Goal: Task Accomplishment & Management: Use online tool/utility

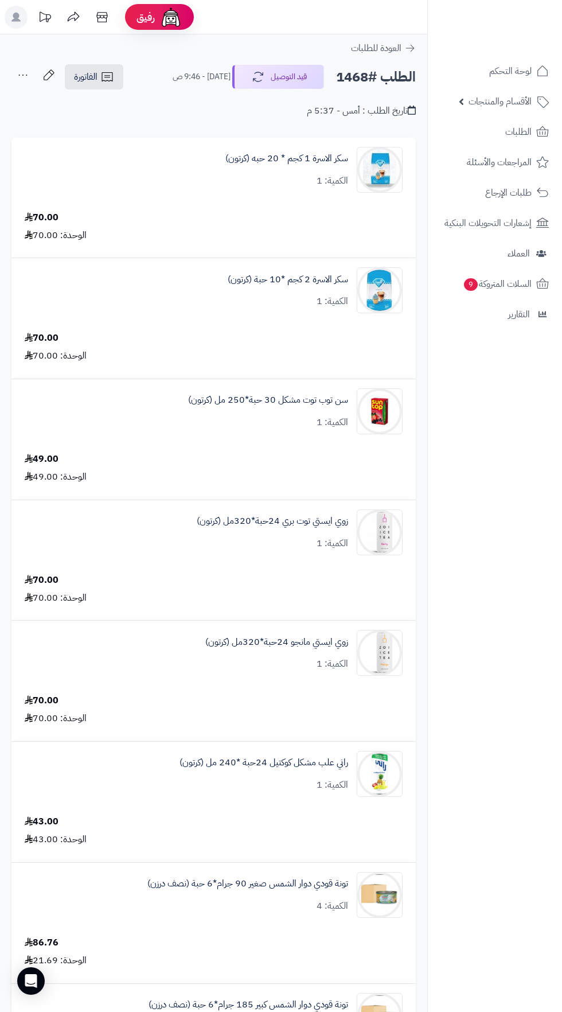
scroll to position [1349, 0]
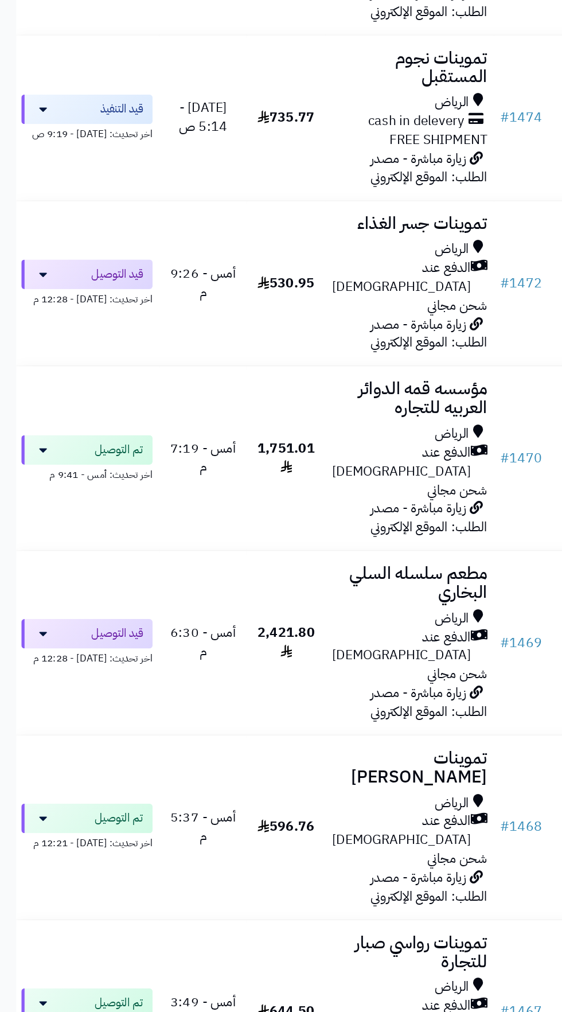
scroll to position [649, 0]
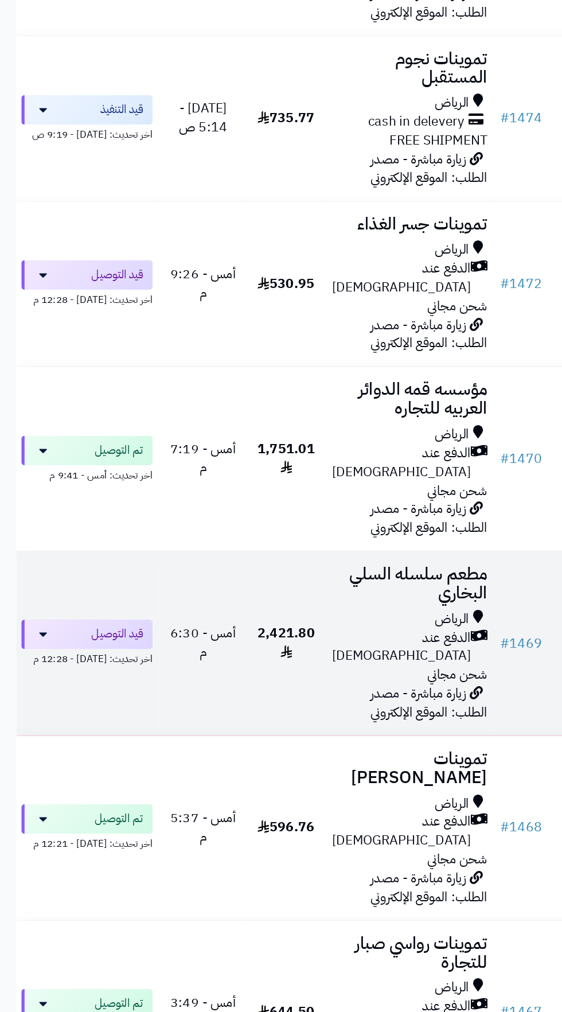
click at [282, 426] on div "الرياض" at bounding box center [286, 432] width 108 height 13
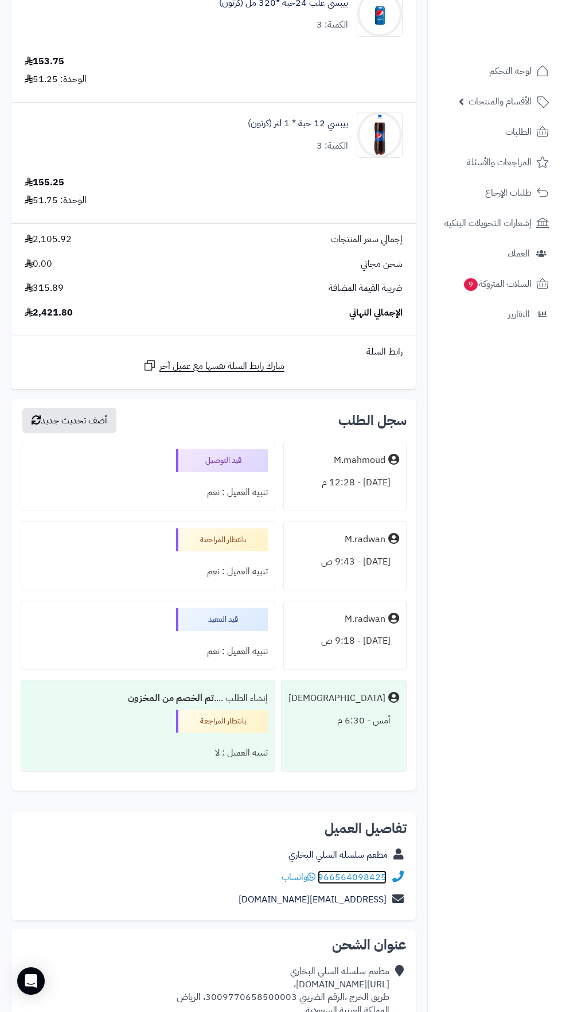
scroll to position [1126, 0]
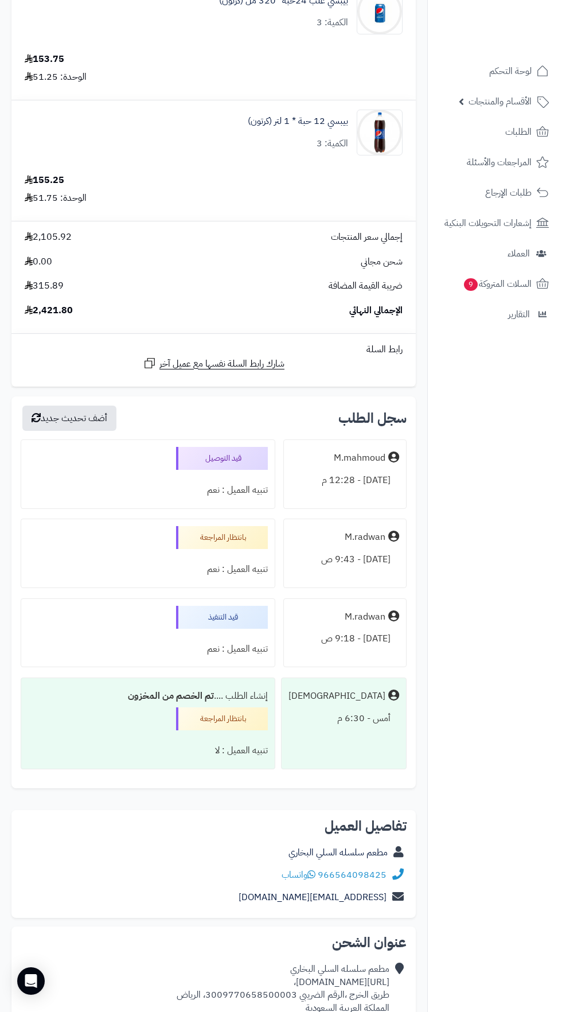
copy div "[URL][DOMAIN_NAME]،"
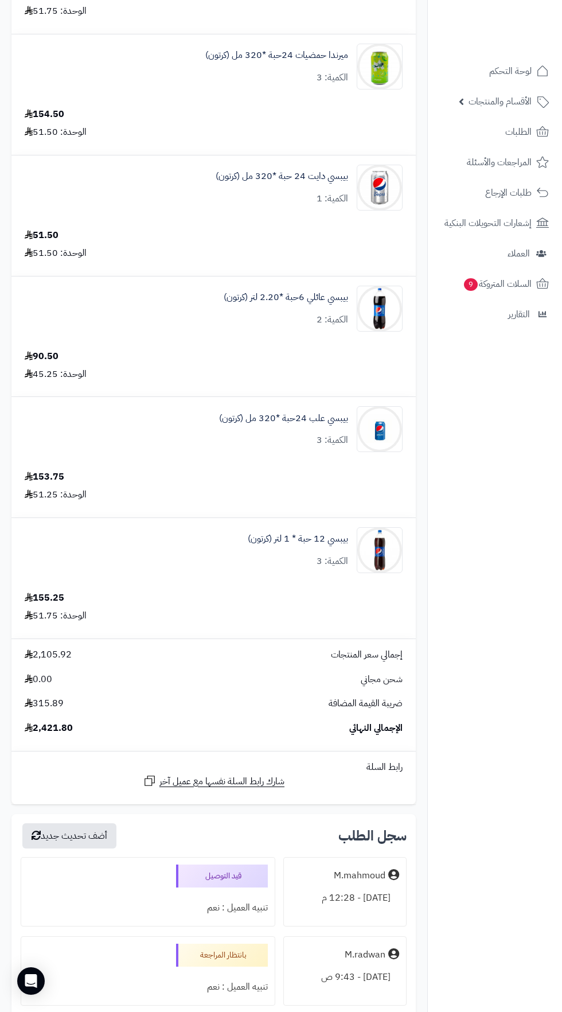
scroll to position [0, 0]
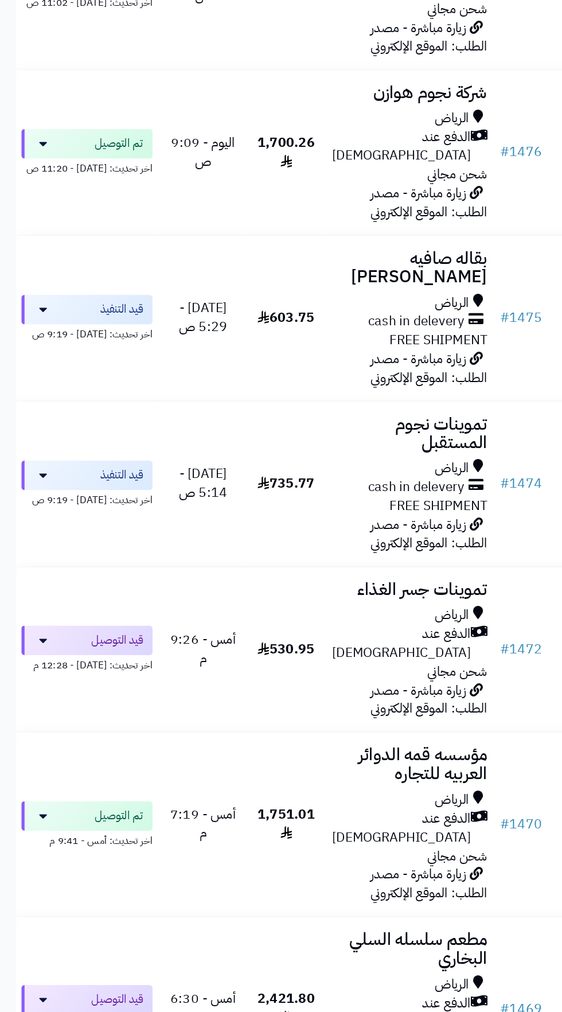
scroll to position [383, 0]
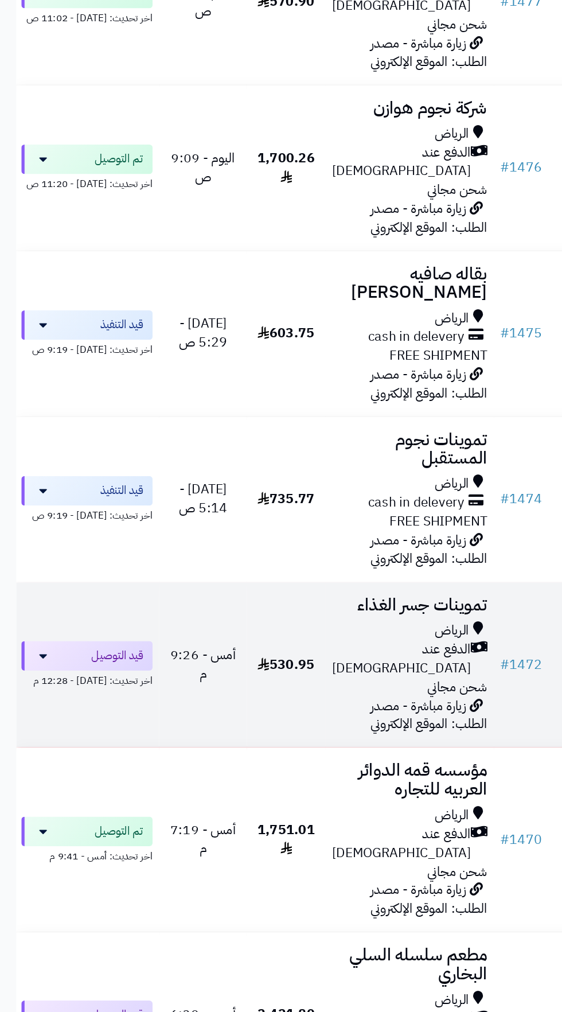
click at [275, 448] on span "الدفع عند [DEMOGRAPHIC_DATA]" at bounding box center [280, 461] width 97 height 26
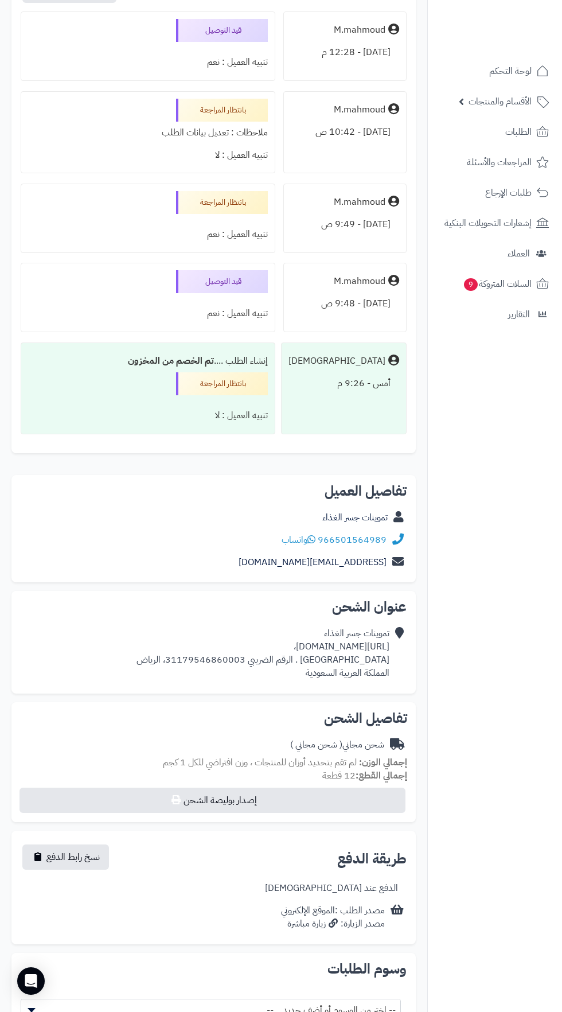
copy div "https://maps.app.goo.gl/CeZMn5kyrdNYpPqA7،"
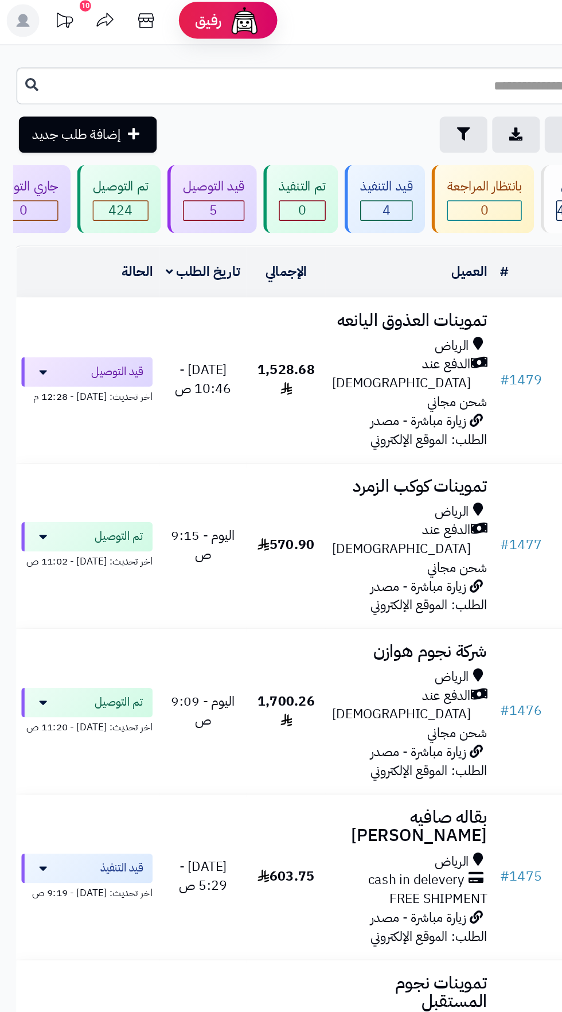
scroll to position [1, 0]
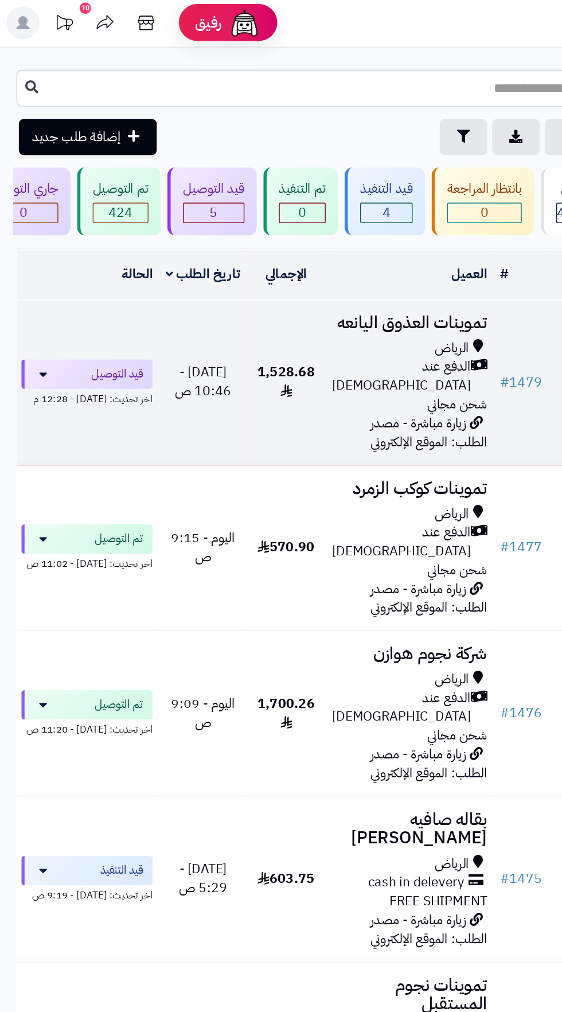
click at [269, 252] on span "الدفع عند [DEMOGRAPHIC_DATA]" at bounding box center [280, 263] width 97 height 26
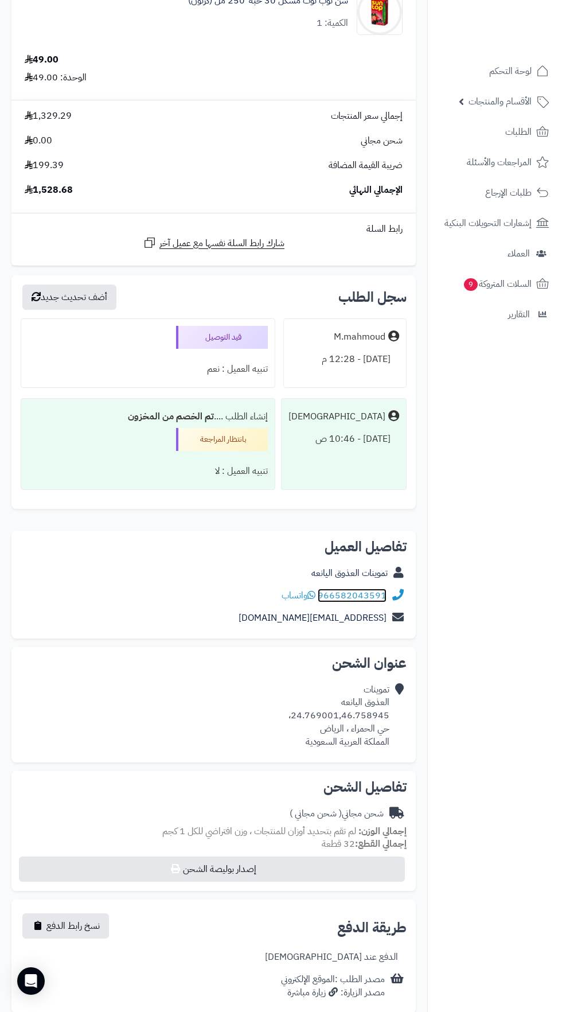
scroll to position [2106, 0]
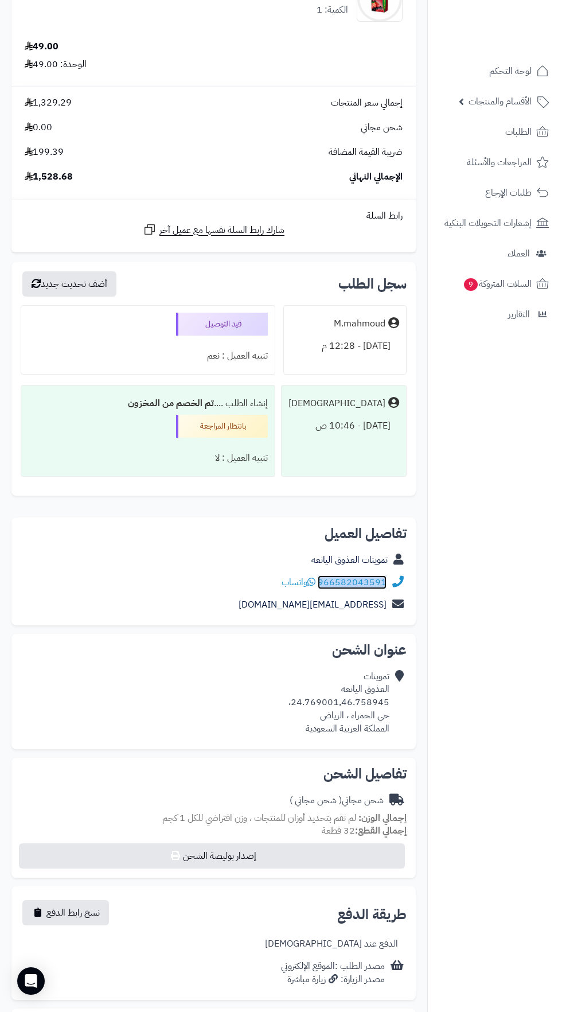
copy link "966582043591"
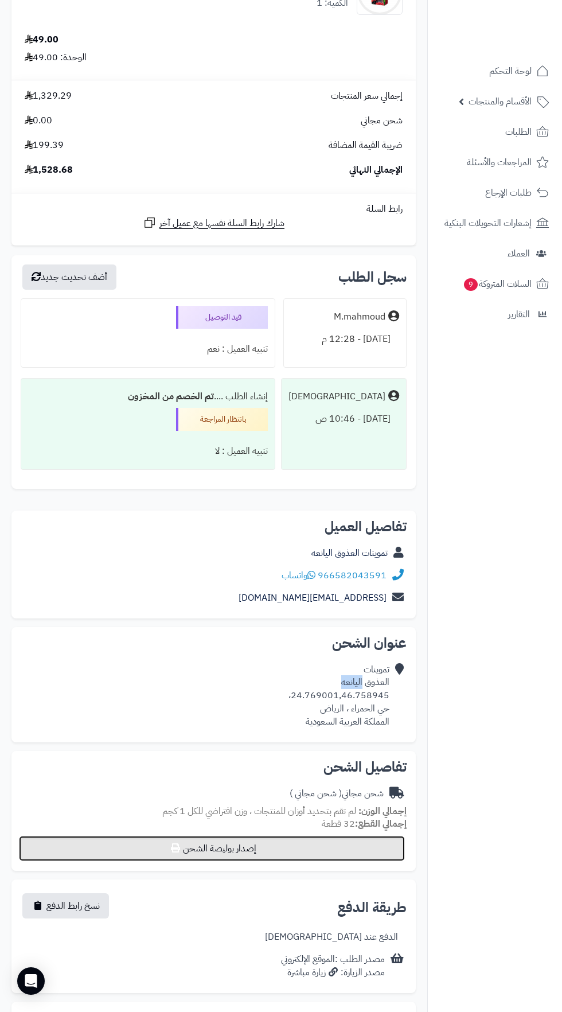
click at [344, 838] on button "إصدار بوليصة الشحن" at bounding box center [212, 848] width 386 height 25
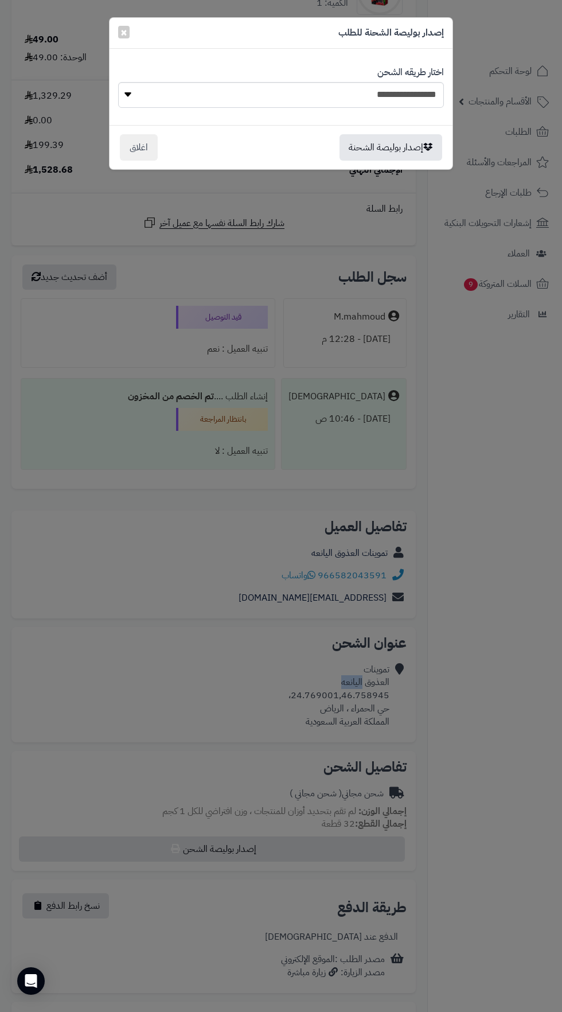
click at [373, 770] on div "**********" at bounding box center [281, 506] width 562 height 1012
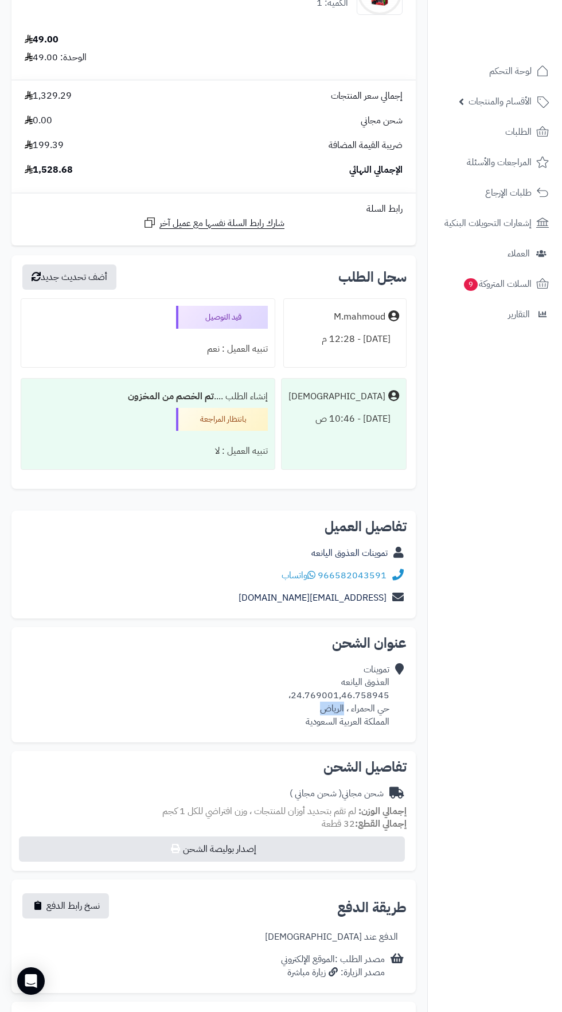
click at [464, 731] on nav "لوحة التحكم الأقسام والمنتجات المنتجات الأقسام الماركات مواصفات المنتجات مواصفا…" at bounding box center [495, 520] width 135 height 1012
copy div "24.769001,46.758945"
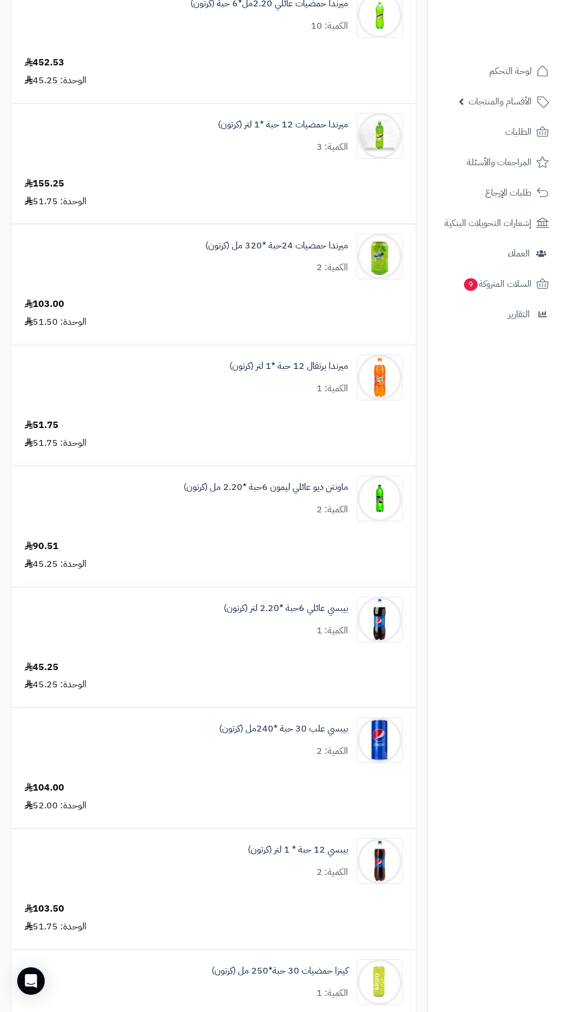
scroll to position [0, 0]
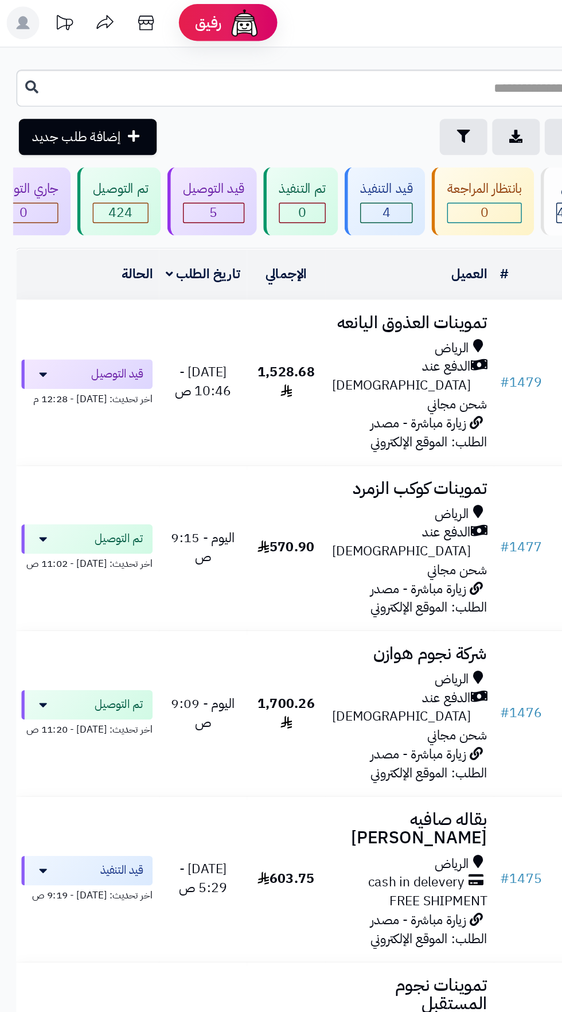
scroll to position [1, 0]
